Goal: Transaction & Acquisition: Obtain resource

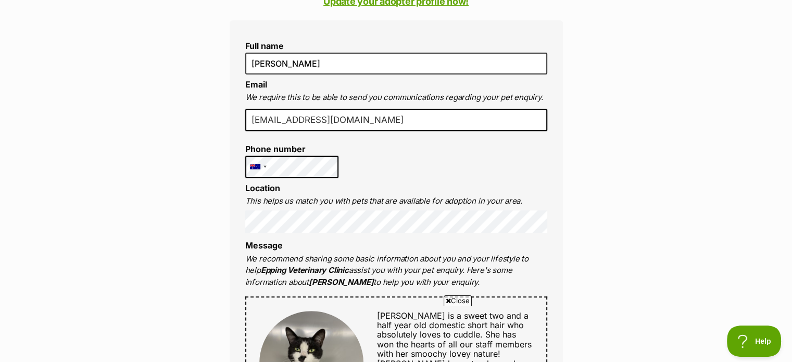
scroll to position [313, 0]
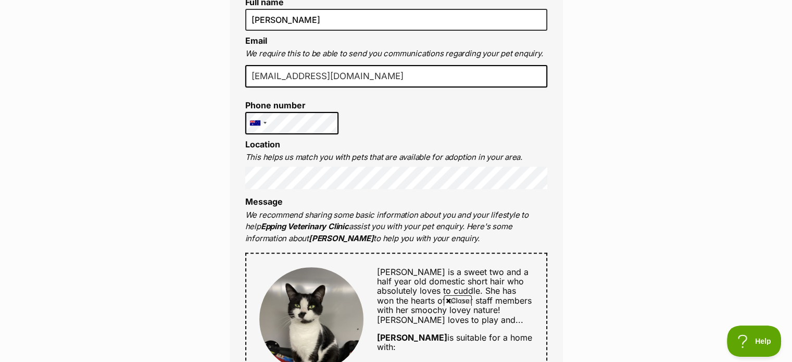
click at [494, 98] on div "Full name Jared Byrne Email We require this to be able to send you communicatio…" at bounding box center [396, 322] width 333 height 690
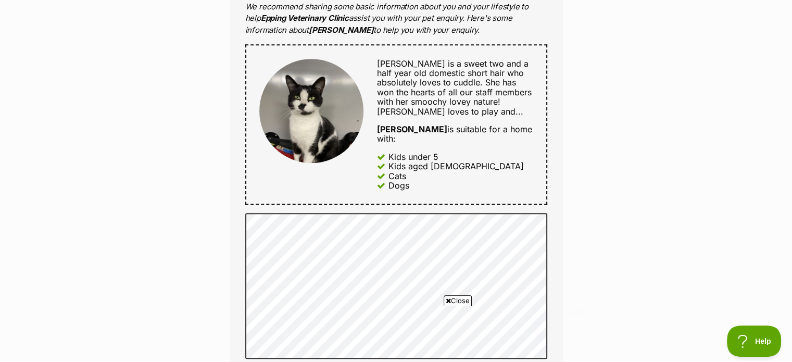
scroll to position [0, 0]
drag, startPoint x: 388, startPoint y: 145, endPoint x: 463, endPoint y: 148, distance: 75.1
click at [469, 152] on div "Kids under 5" at bounding box center [455, 156] width 156 height 9
drag, startPoint x: 404, startPoint y: 161, endPoint x: 423, endPoint y: 164, distance: 19.9
click at [424, 164] on div "Kids under 5 Kids aged 6-12 Cats Dogs" at bounding box center [455, 171] width 156 height 39
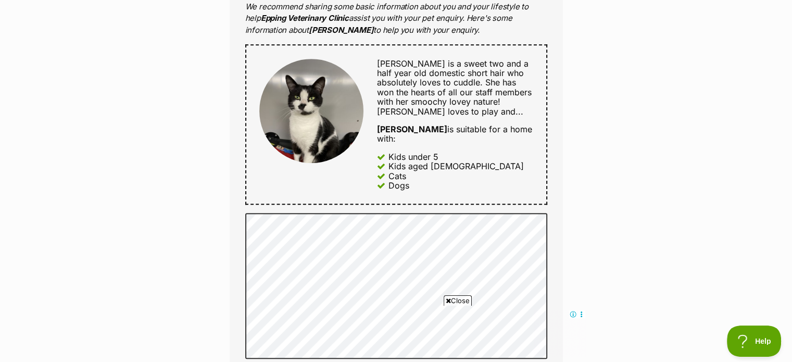
drag, startPoint x: 422, startPoint y: 173, endPoint x: 383, endPoint y: 136, distance: 53.4
click at [383, 136] on div "Hazel is a sweet two and a half year old domestic short hair who absolutely lov…" at bounding box center [448, 125] width 169 height 132
click at [383, 137] on div "Hazel is a sweet two and a half year old domestic short hair who absolutely lov…" at bounding box center [448, 125] width 169 height 132
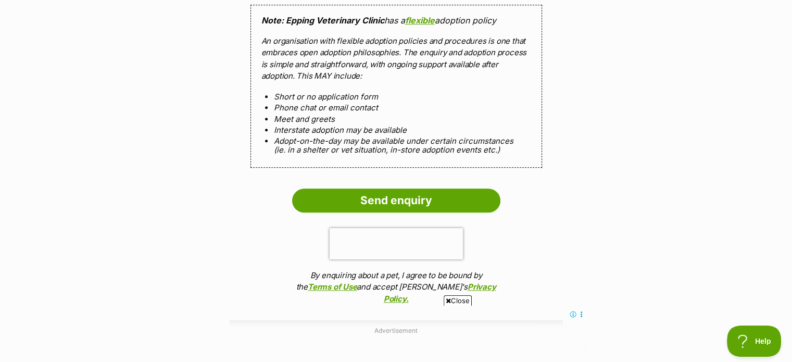
scroll to position [938, 0]
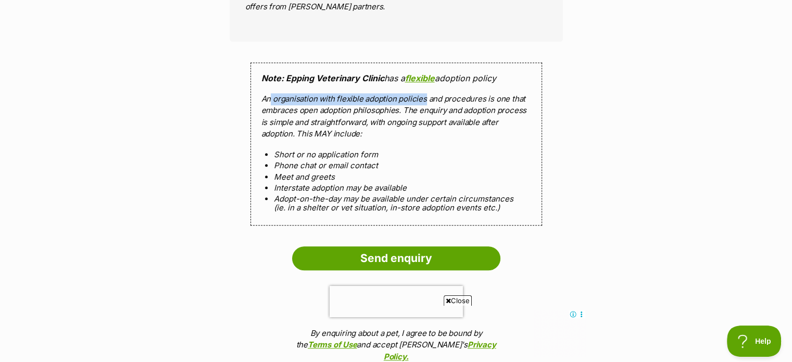
drag, startPoint x: 278, startPoint y: 88, endPoint x: 425, endPoint y: 91, distance: 146.9
click at [425, 93] on p "An organisation with flexible adoption policies and procedures is one that embr…" at bounding box center [396, 116] width 270 height 47
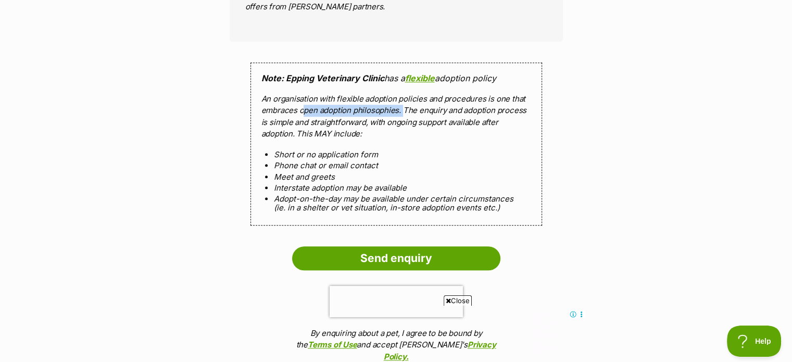
drag, startPoint x: 401, startPoint y: 98, endPoint x: 303, endPoint y: 99, distance: 98.4
click at [303, 99] on p "An organisation with flexible adoption policies and procedures is one that embr…" at bounding box center [396, 116] width 270 height 47
drag, startPoint x: 279, startPoint y: 142, endPoint x: 400, endPoint y: 143, distance: 120.8
click at [400, 150] on li "Short or no application form" at bounding box center [396, 154] width 245 height 9
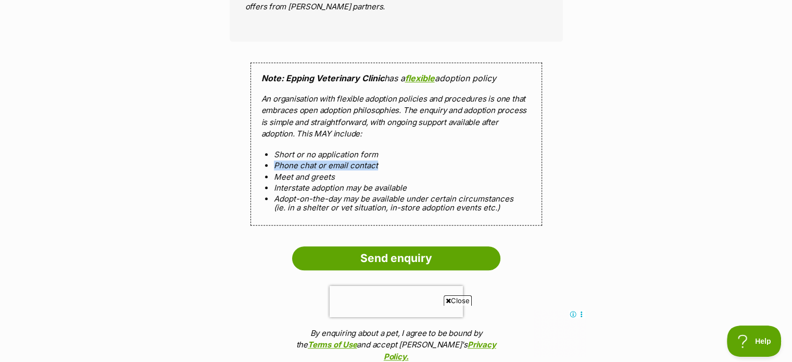
drag, startPoint x: 275, startPoint y: 152, endPoint x: 420, endPoint y: 154, distance: 144.8
click at [420, 161] on li "Phone chat or email contact" at bounding box center [396, 165] width 245 height 9
drag, startPoint x: 260, startPoint y: 163, endPoint x: 396, endPoint y: 166, distance: 135.5
click at [397, 164] on ol "Short or no application form Phone chat or email contact Meet and greets Inters…" at bounding box center [396, 181] width 270 height 63
drag, startPoint x: 373, startPoint y: 175, endPoint x: 478, endPoint y: 176, distance: 105.2
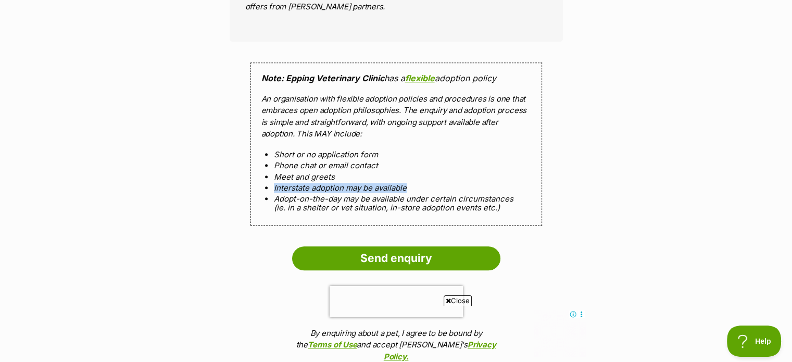
click at [478, 183] on li "Interstate adoption may be available" at bounding box center [396, 187] width 245 height 9
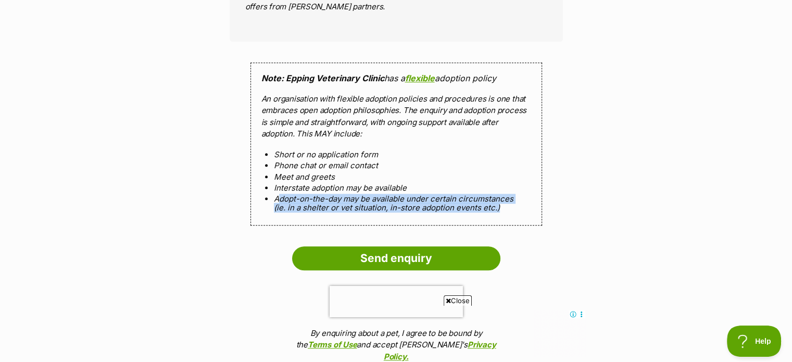
drag, startPoint x: 277, startPoint y: 186, endPoint x: 567, endPoint y: 206, distance: 290.3
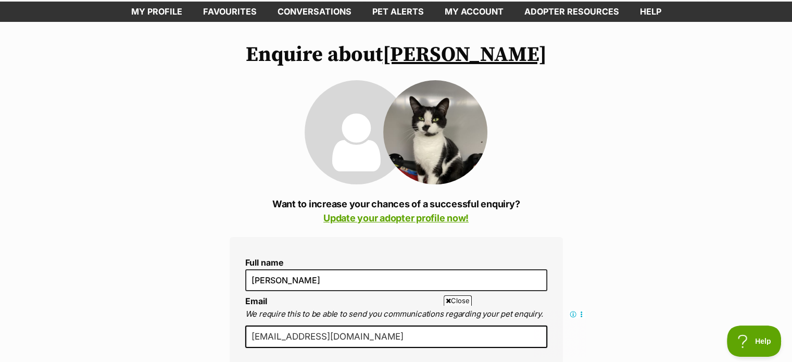
scroll to position [0, 0]
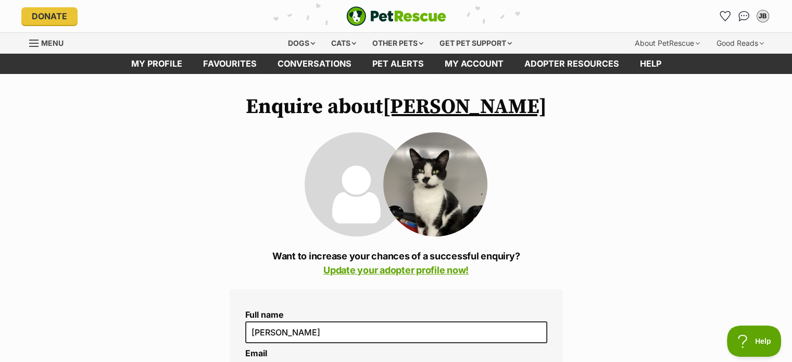
click at [403, 16] on img "PetRescue" at bounding box center [396, 16] width 100 height 20
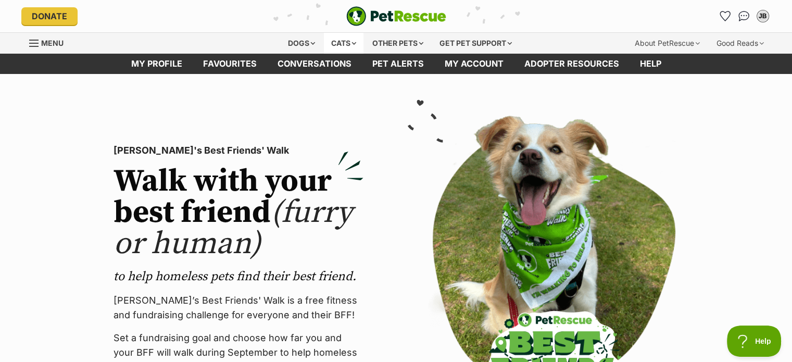
click at [329, 44] on div "Cats" at bounding box center [344, 43] width 40 height 21
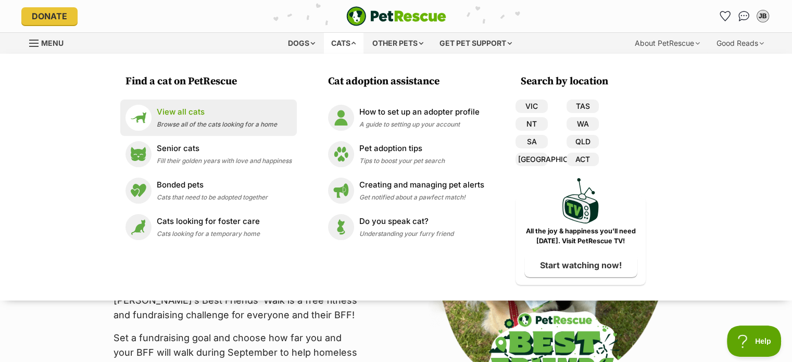
click at [184, 119] on div "View all cats Browse all of the cats looking for a home" at bounding box center [217, 117] width 120 height 22
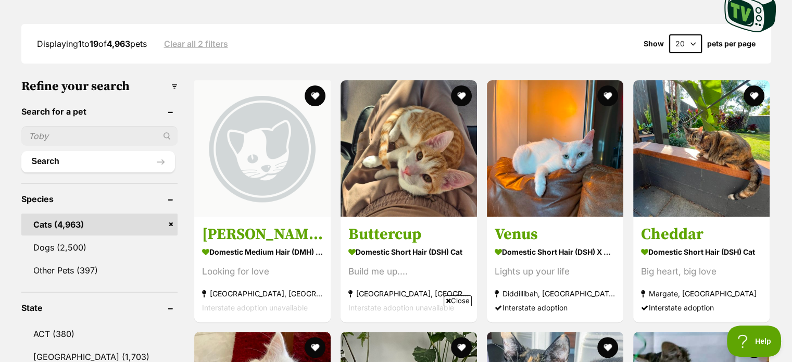
click at [72, 129] on input "text" at bounding box center [99, 136] width 156 height 20
type input "[PERSON_NAME]"
click at [21, 151] on button "Search" at bounding box center [98, 161] width 154 height 21
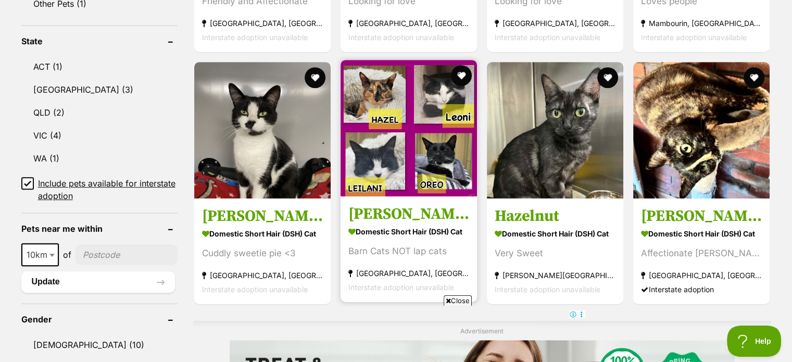
scroll to position [521, 0]
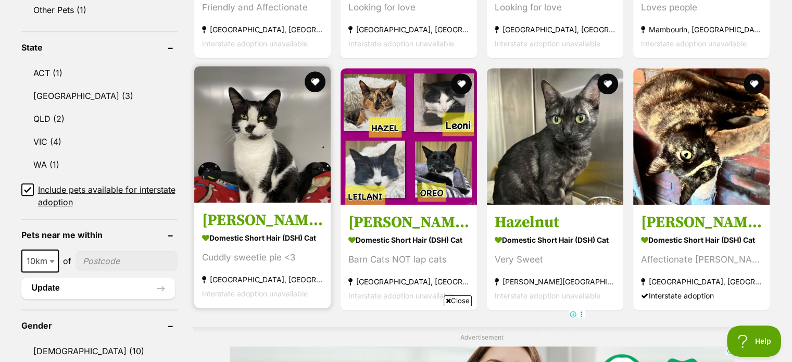
click at [302, 176] on img at bounding box center [262, 134] width 136 height 136
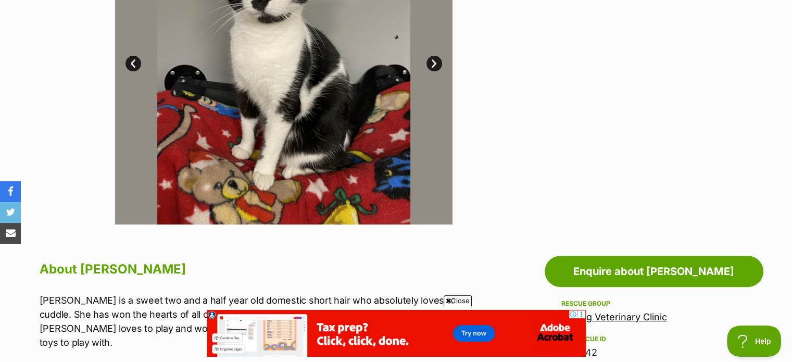
scroll to position [208, 0]
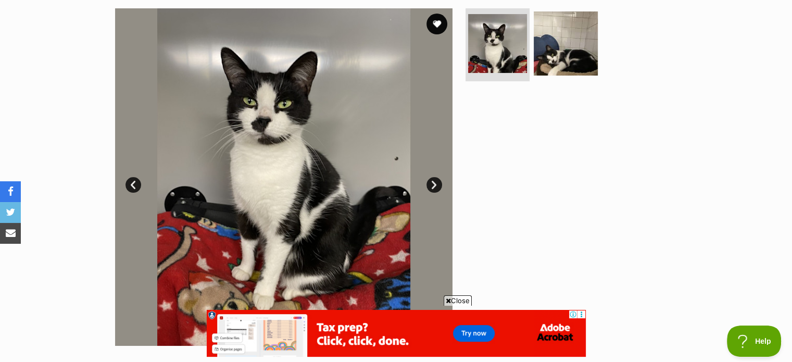
click at [436, 180] on link "Next" at bounding box center [435, 185] width 16 height 16
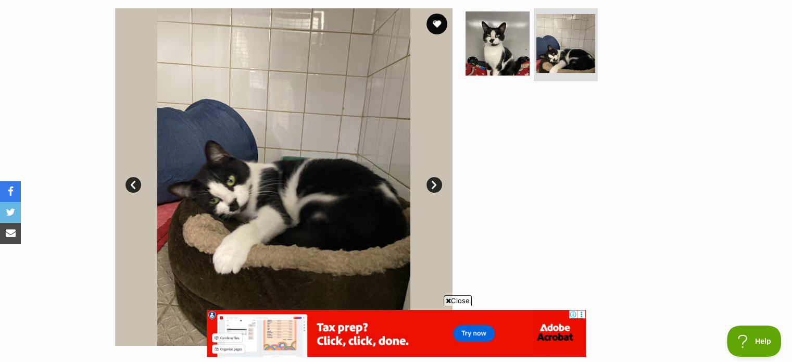
click at [436, 180] on link "Next" at bounding box center [435, 185] width 16 height 16
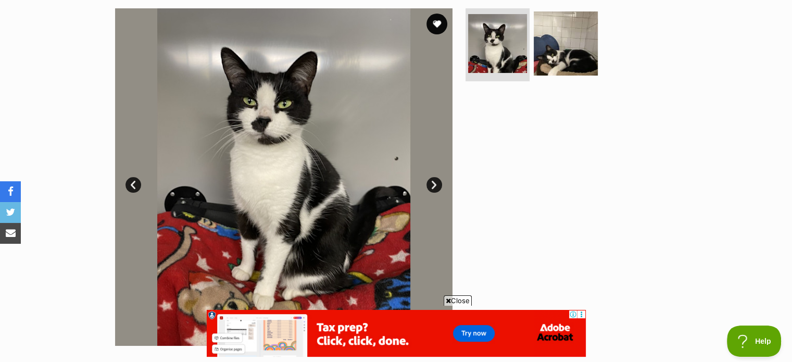
click at [433, 181] on link "Next" at bounding box center [435, 185] width 16 height 16
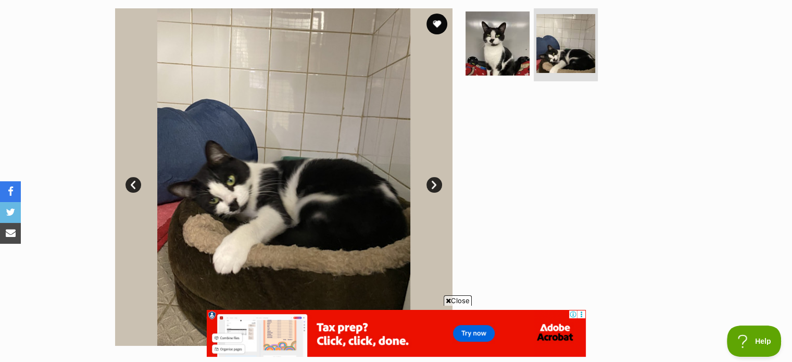
click at [130, 186] on link "Prev" at bounding box center [134, 185] width 16 height 16
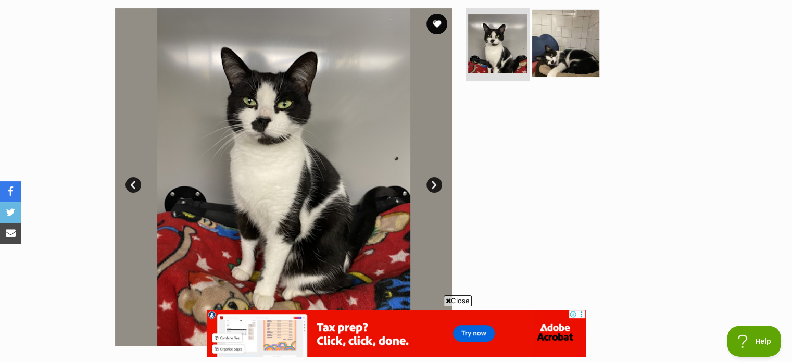
click at [594, 26] on img at bounding box center [565, 43] width 67 height 67
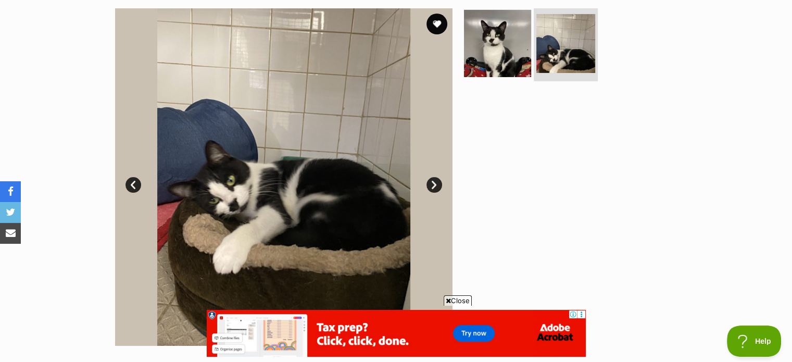
click at [483, 44] on img at bounding box center [497, 43] width 67 height 67
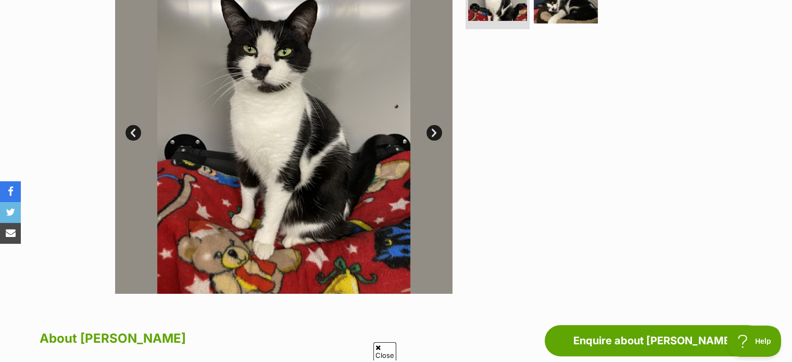
scroll to position [469, 0]
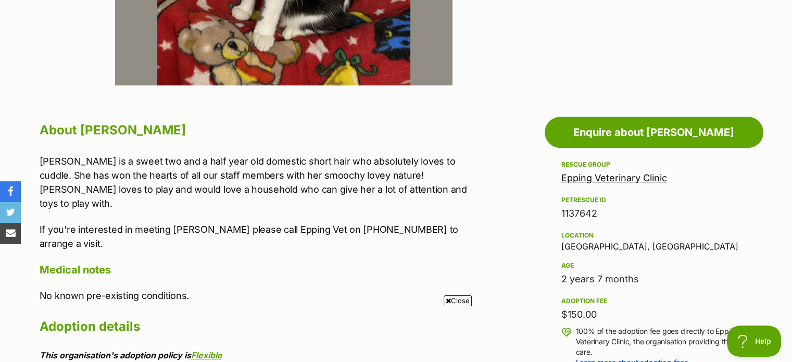
click at [617, 180] on link "Epping Veterinary Clinic" at bounding box center [614, 177] width 106 height 11
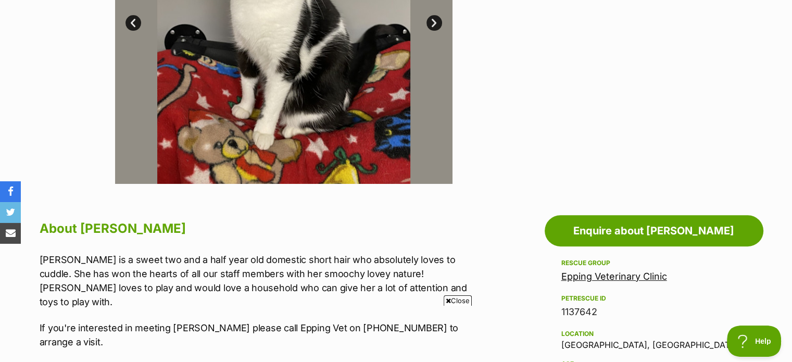
scroll to position [365, 0]
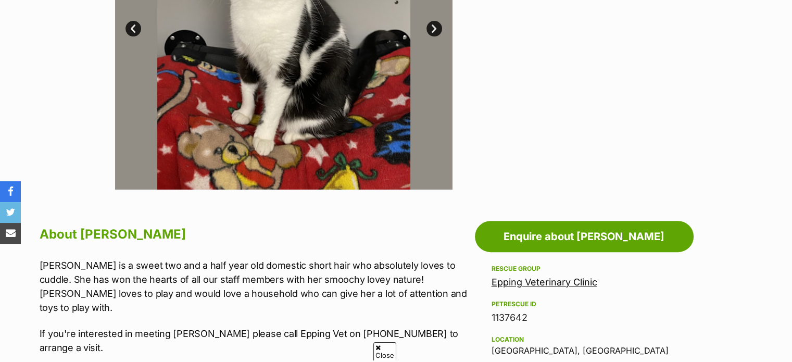
scroll to position [469, 0]
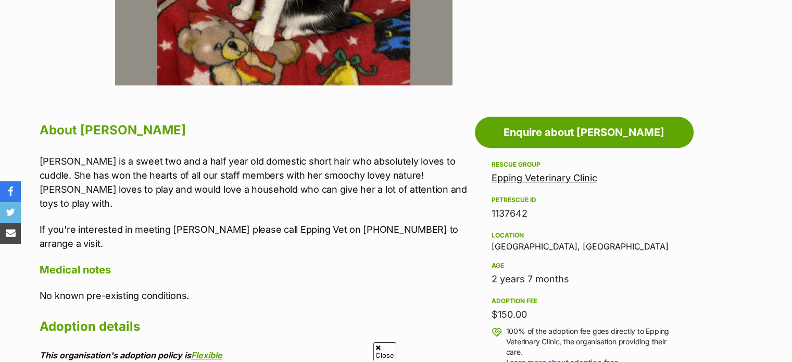
click at [522, 181] on link "Epping Veterinary Clinic" at bounding box center [545, 177] width 106 height 11
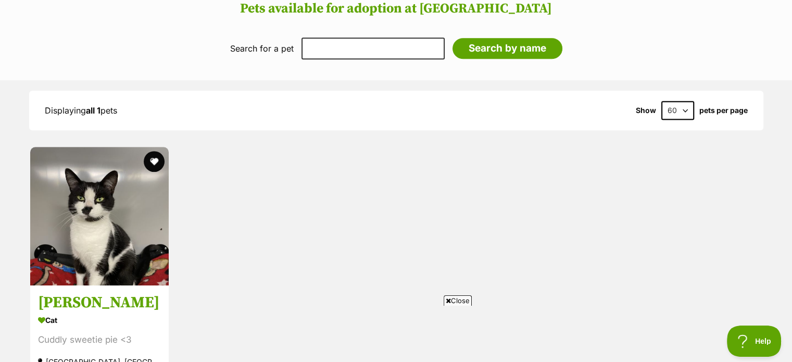
scroll to position [781, 0]
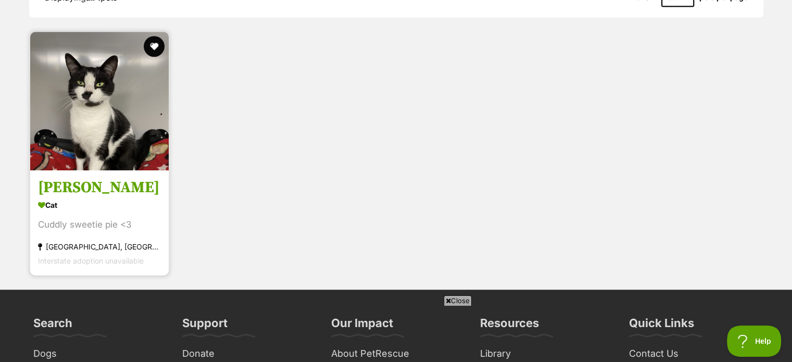
click at [140, 165] on img at bounding box center [99, 101] width 139 height 139
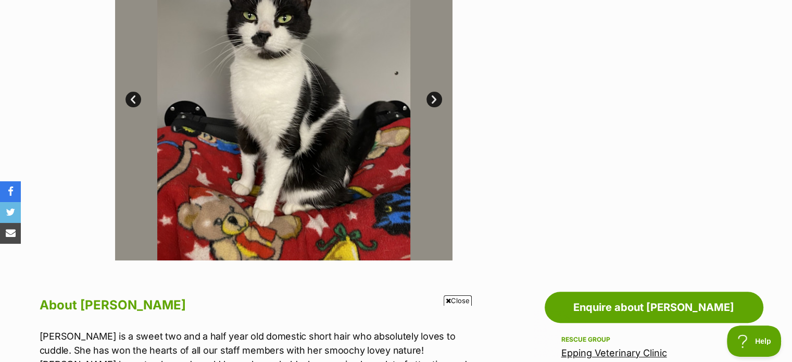
scroll to position [208, 0]
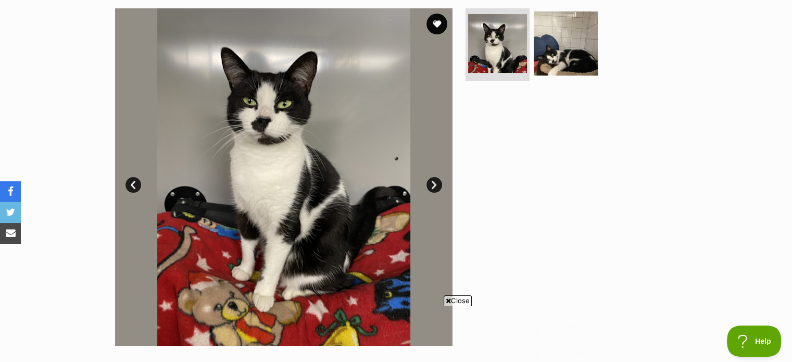
click at [441, 184] on link "Next" at bounding box center [435, 185] width 16 height 16
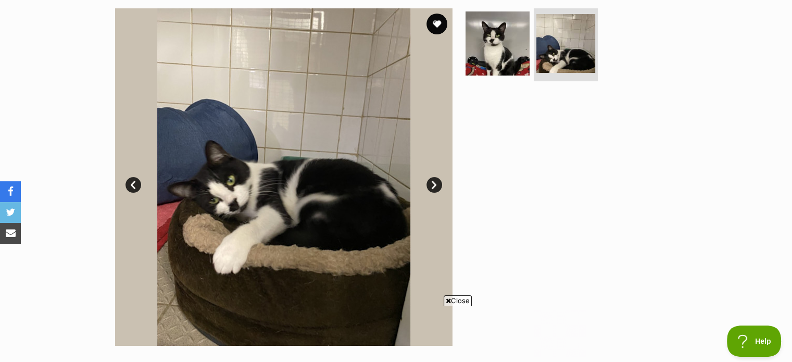
scroll to position [0, 0]
click at [427, 179] on img at bounding box center [284, 177] width 338 height 338
click at [438, 183] on link "Next" at bounding box center [435, 185] width 16 height 16
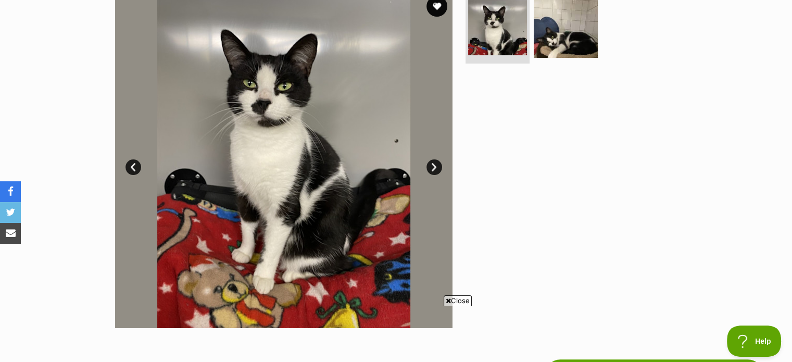
scroll to position [208, 0]
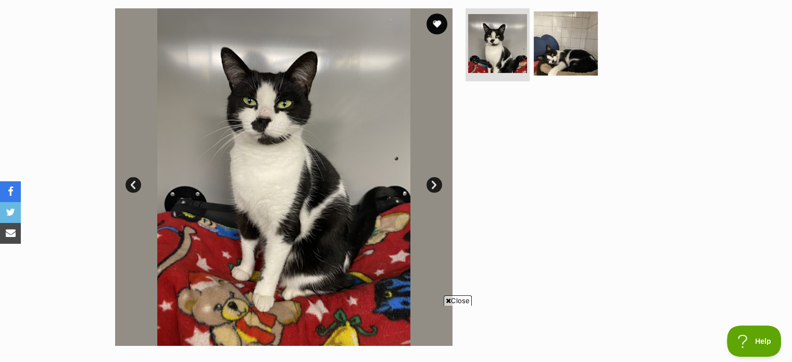
click at [436, 179] on link "Next" at bounding box center [435, 185] width 16 height 16
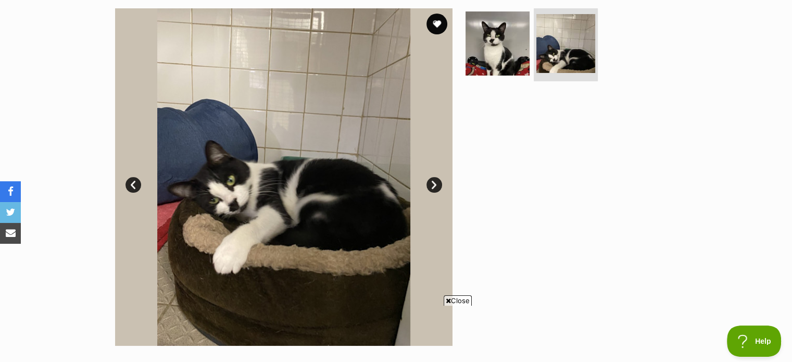
click at [436, 179] on link "Next" at bounding box center [435, 185] width 16 height 16
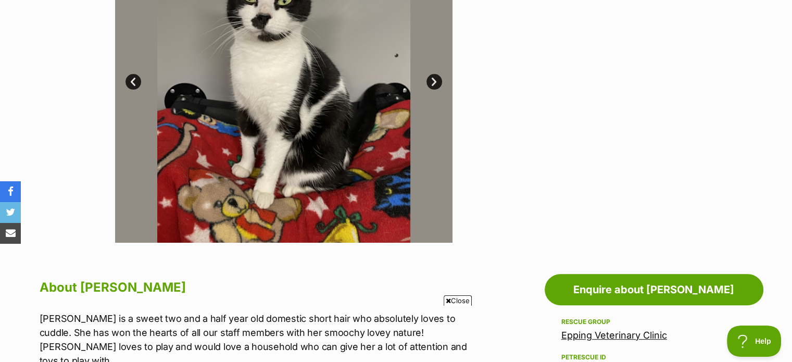
scroll to position [260, 0]
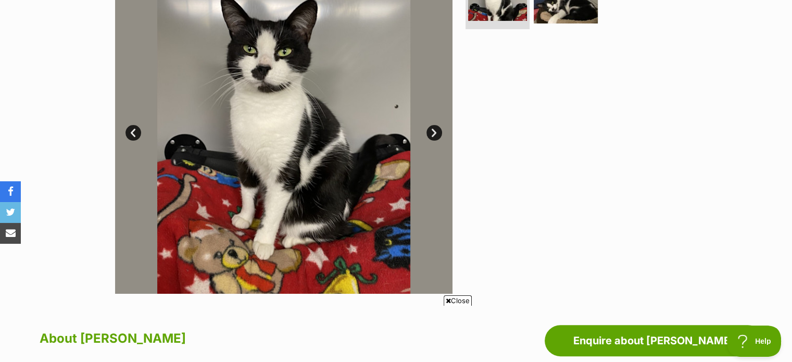
click at [438, 131] on link "Next" at bounding box center [435, 133] width 16 height 16
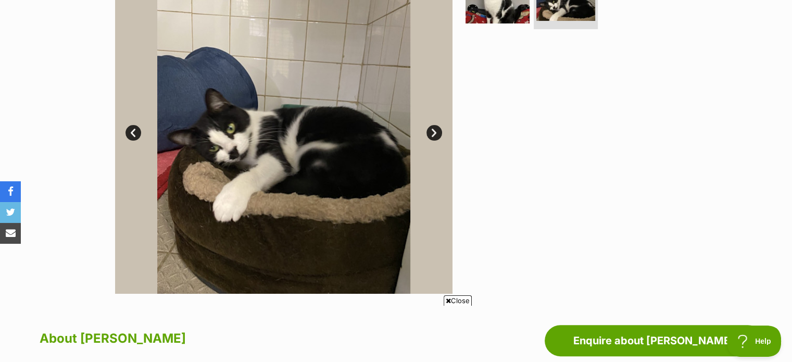
click at [438, 131] on link "Next" at bounding box center [435, 133] width 16 height 16
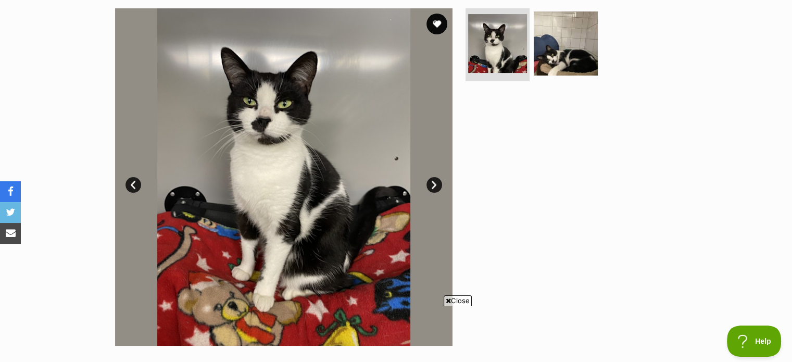
scroll to position [0, 0]
click at [558, 68] on img at bounding box center [565, 43] width 67 height 67
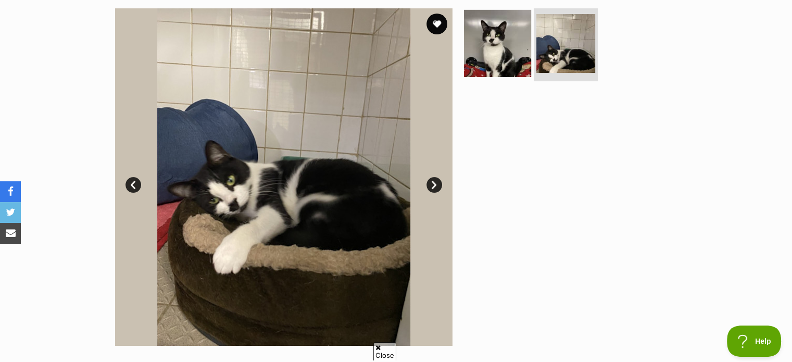
click at [498, 70] on img at bounding box center [497, 43] width 67 height 67
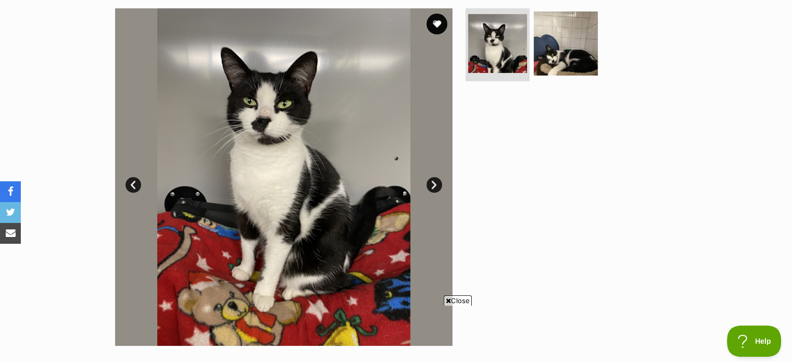
click at [432, 187] on link "Next" at bounding box center [435, 185] width 16 height 16
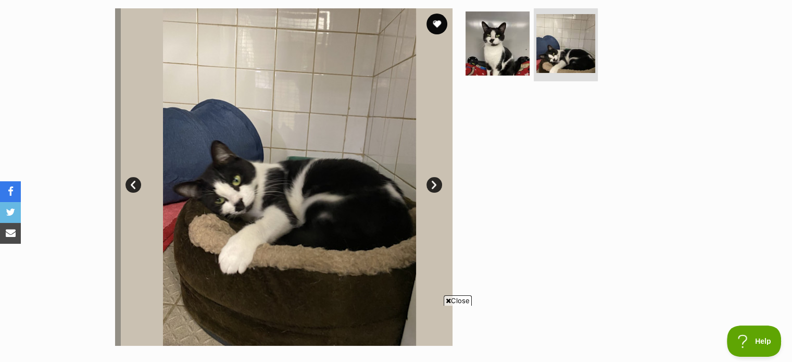
click at [432, 187] on link "Next" at bounding box center [435, 185] width 16 height 16
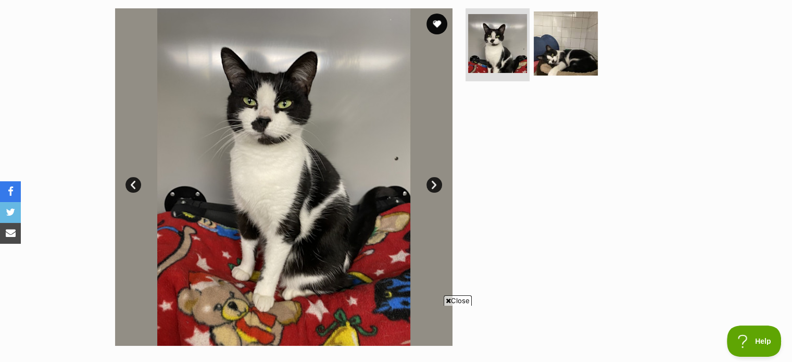
click at [432, 187] on link "Next" at bounding box center [435, 185] width 16 height 16
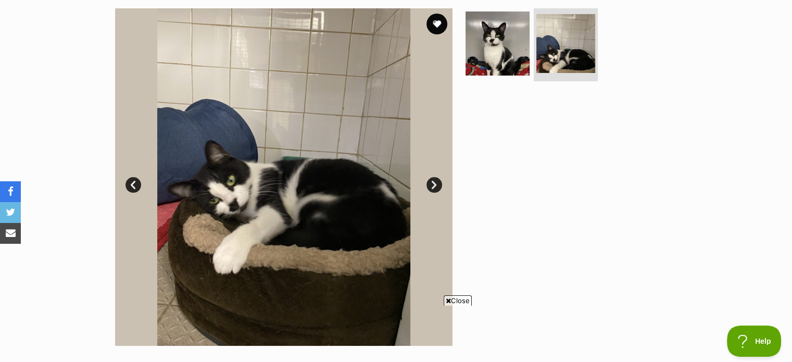
click at [432, 187] on link "Next" at bounding box center [435, 185] width 16 height 16
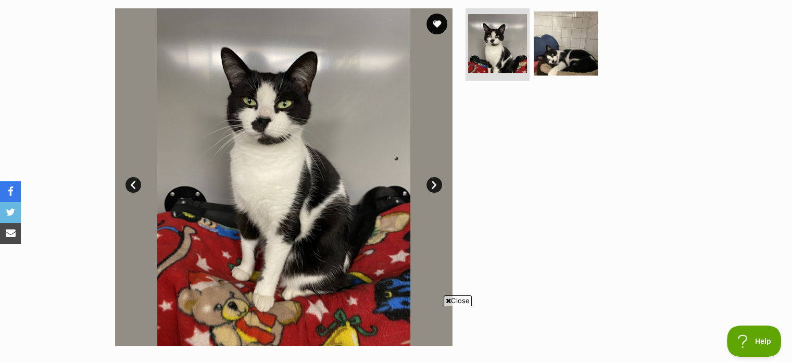
click at [459, 297] on span "Close" at bounding box center [458, 300] width 28 height 10
click at [435, 182] on link "Next" at bounding box center [435, 185] width 16 height 16
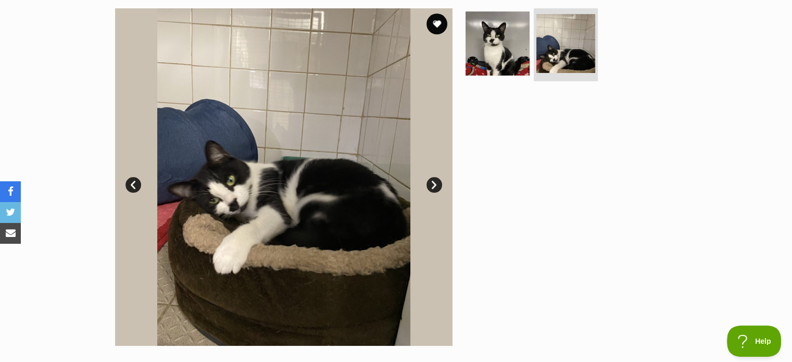
click at [435, 182] on link "Next" at bounding box center [435, 185] width 16 height 16
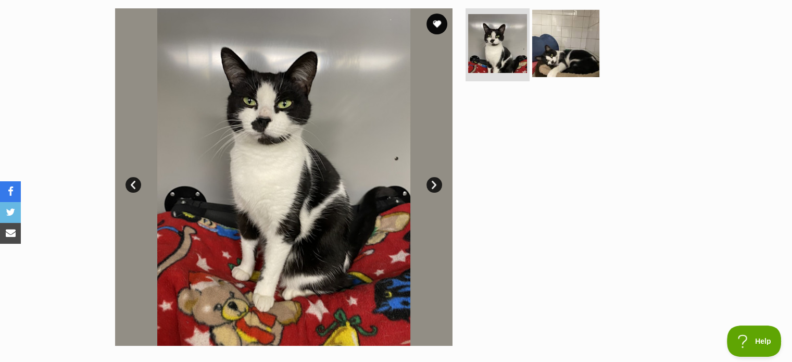
click at [584, 50] on img at bounding box center [565, 43] width 67 height 67
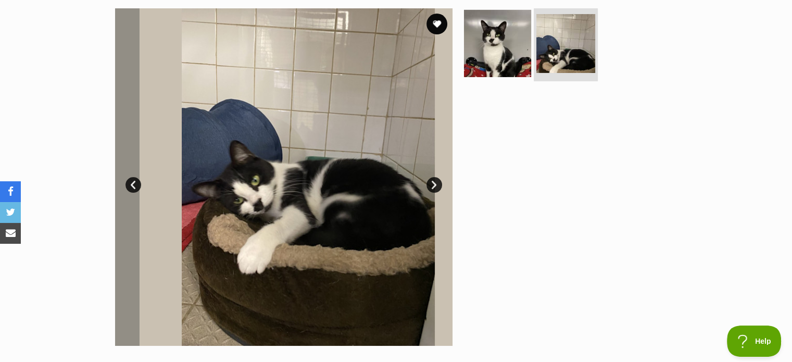
click at [505, 45] on img at bounding box center [497, 43] width 67 height 67
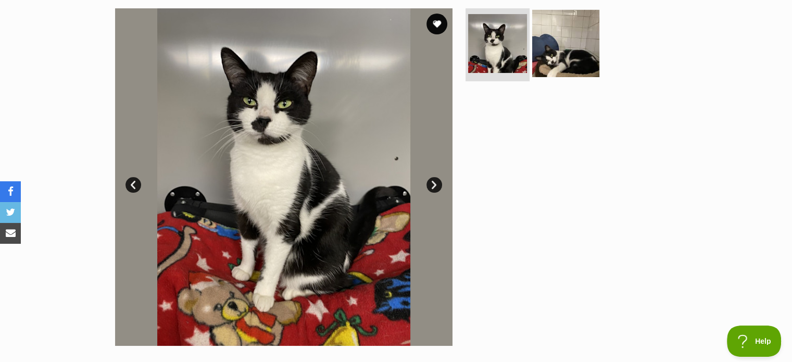
click at [556, 61] on img at bounding box center [565, 43] width 67 height 67
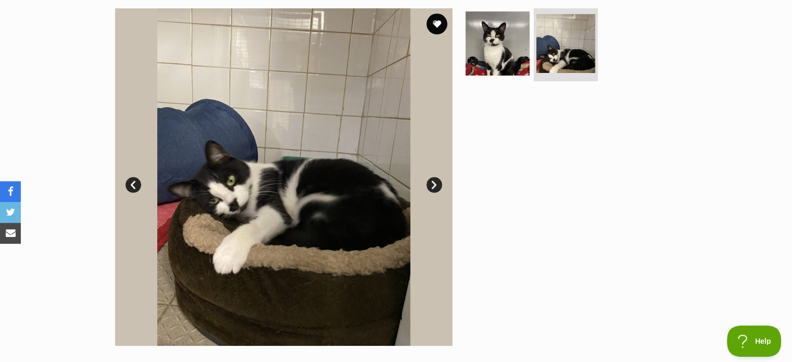
click at [631, 125] on div at bounding box center [571, 177] width 214 height 338
click at [508, 38] on img at bounding box center [497, 43] width 67 height 67
